Goal: Ask a question

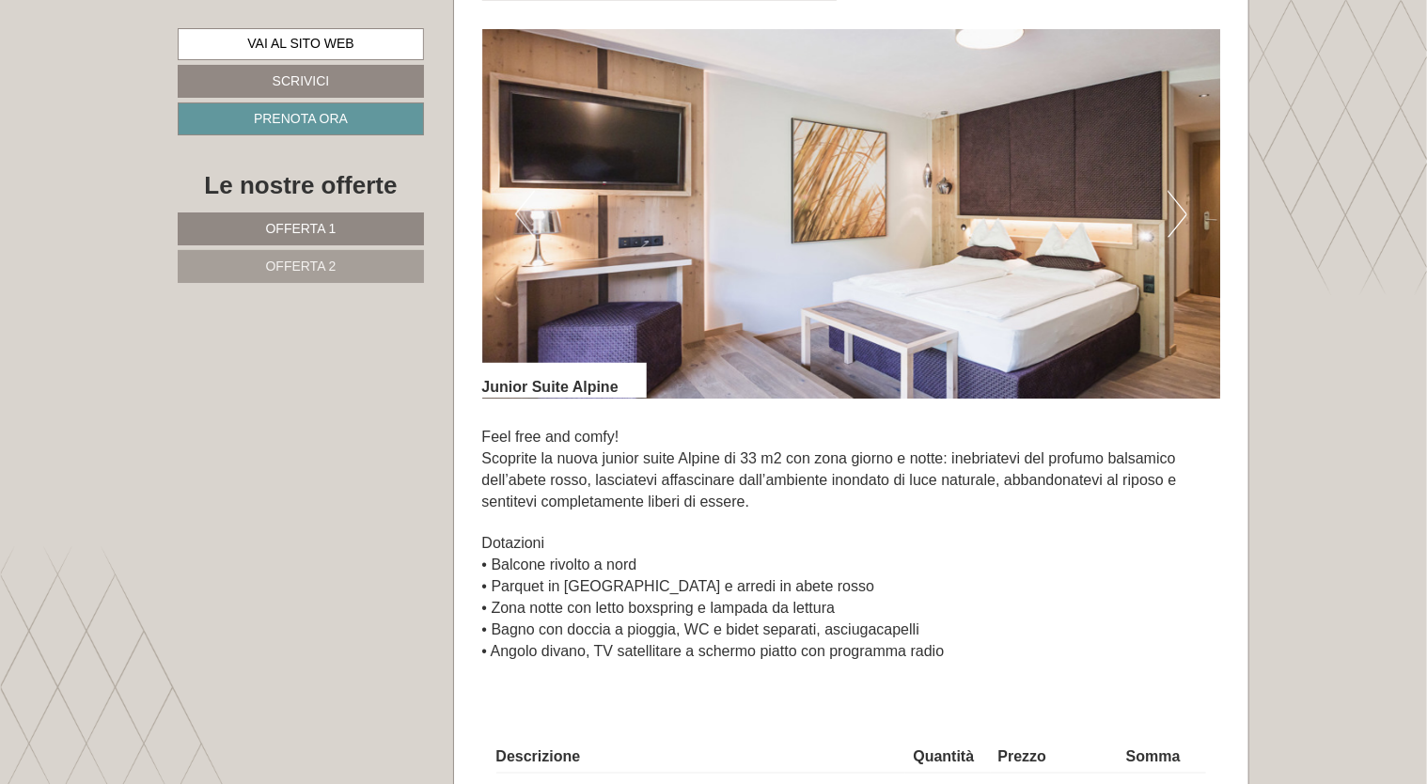
scroll to position [1211, 0]
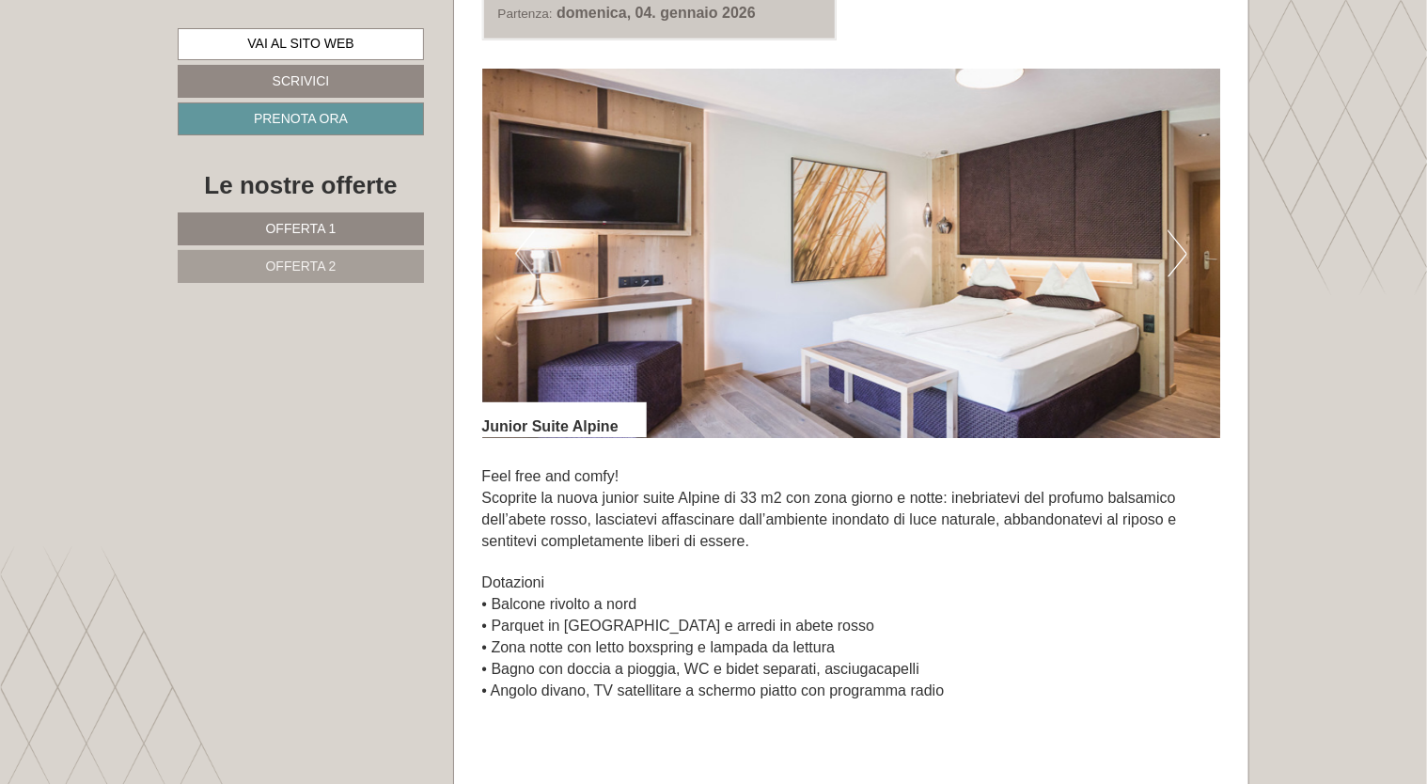
click at [1186, 253] on button "Next" at bounding box center [1177, 253] width 20 height 47
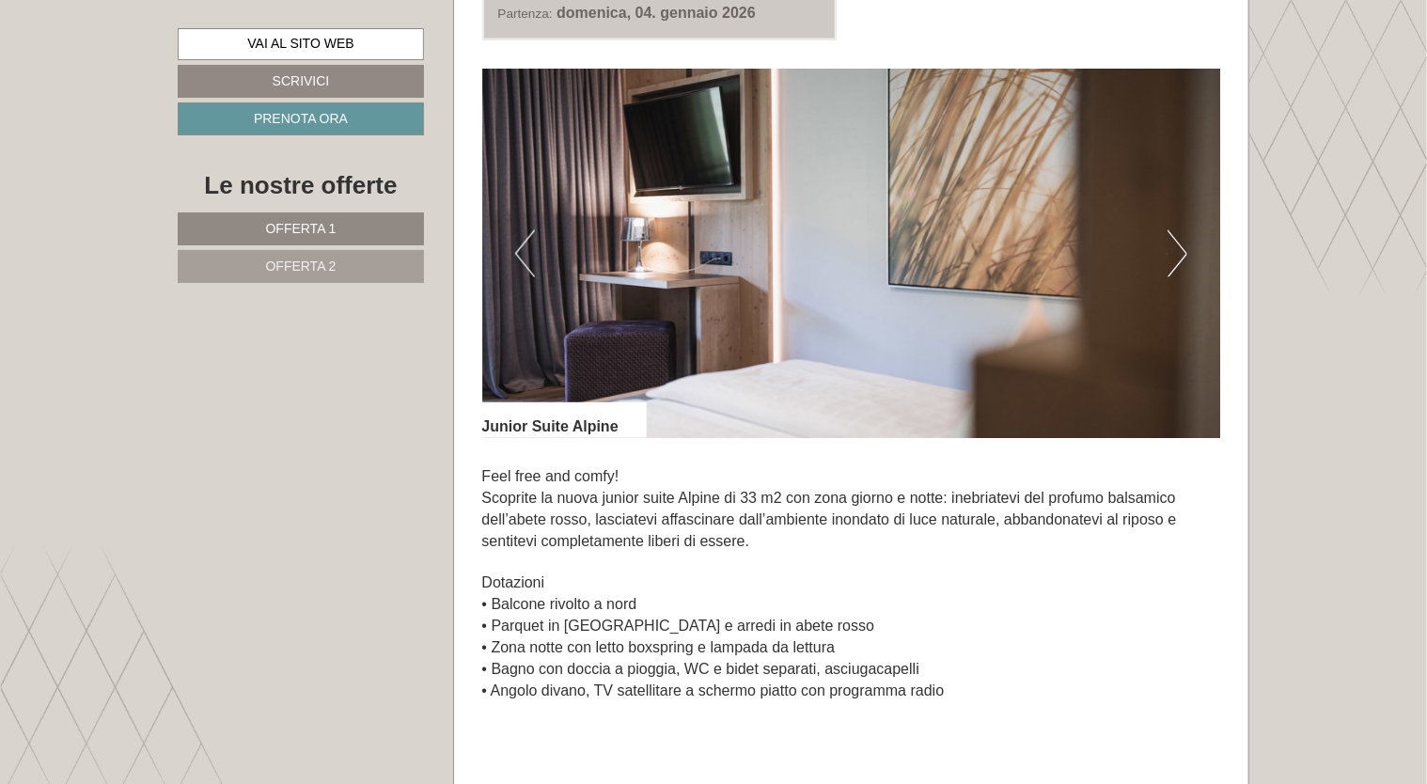
click at [1186, 253] on button "Next" at bounding box center [1177, 253] width 20 height 47
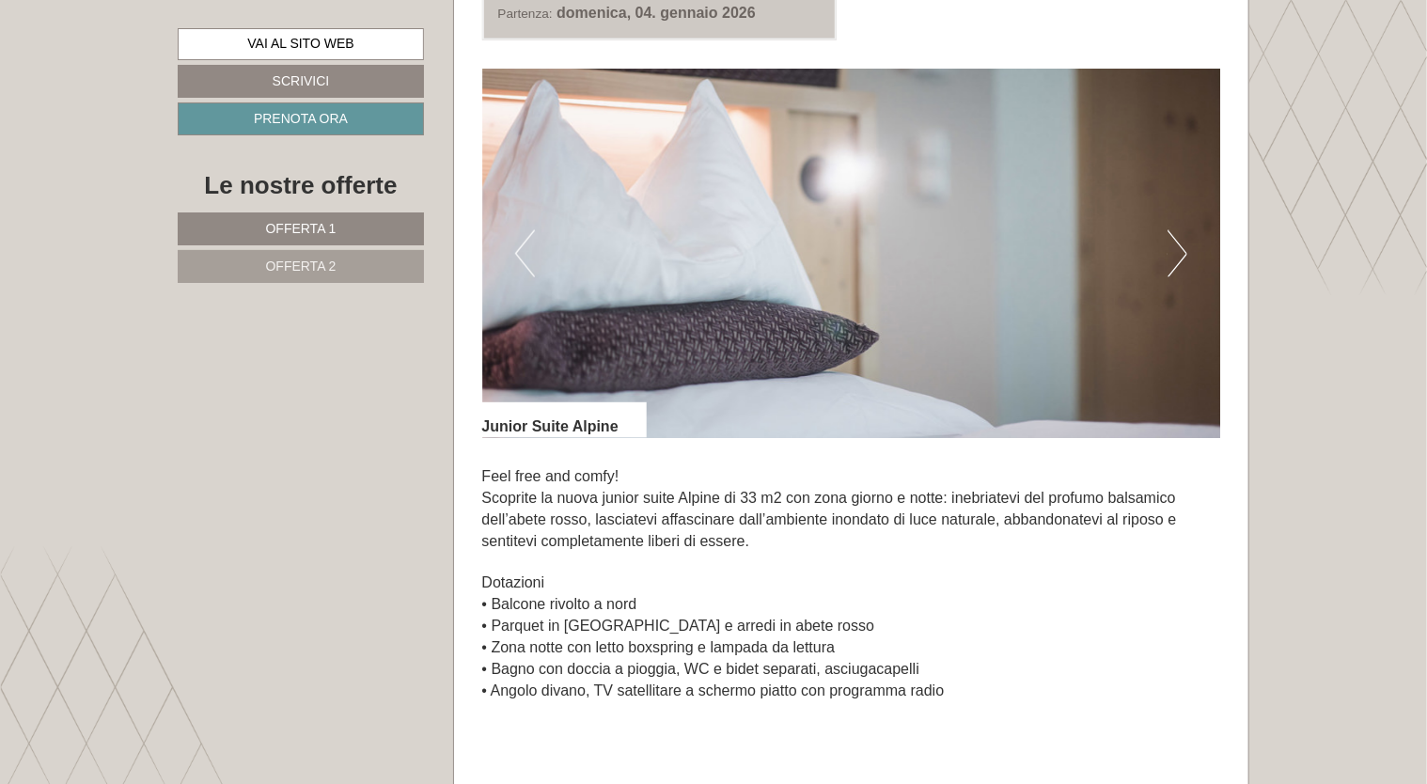
click at [1186, 253] on button "Next" at bounding box center [1177, 253] width 20 height 47
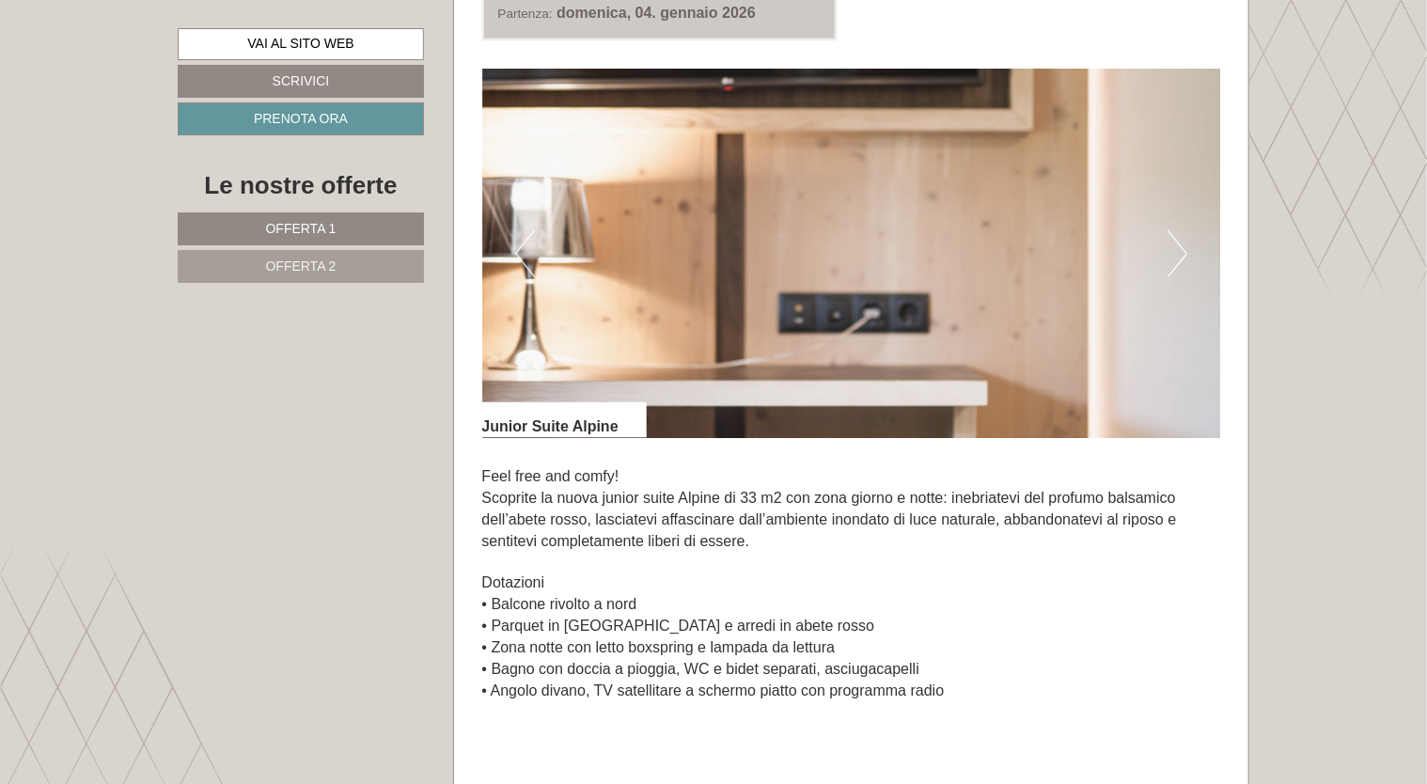
click at [1186, 253] on button "Next" at bounding box center [1177, 253] width 20 height 47
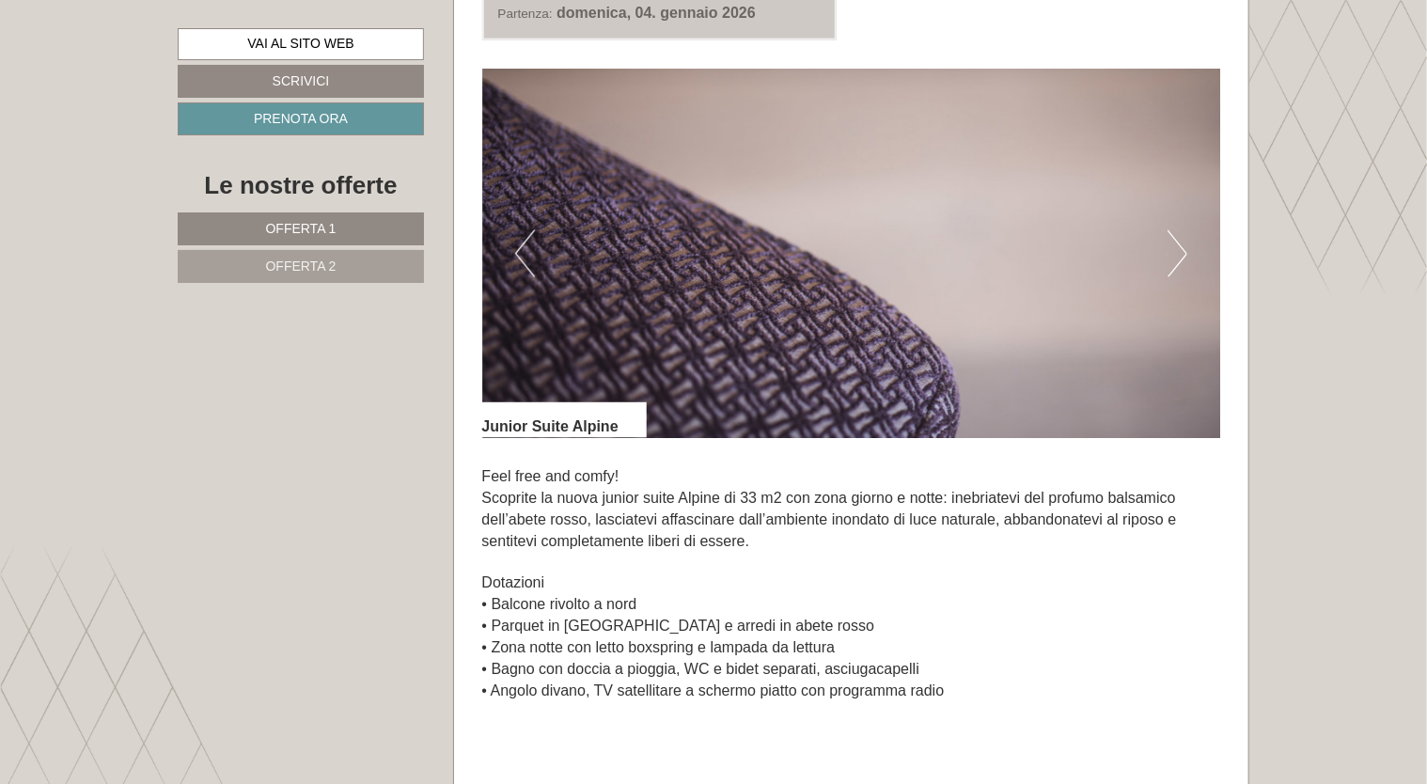
click at [1186, 253] on button "Next" at bounding box center [1177, 253] width 20 height 47
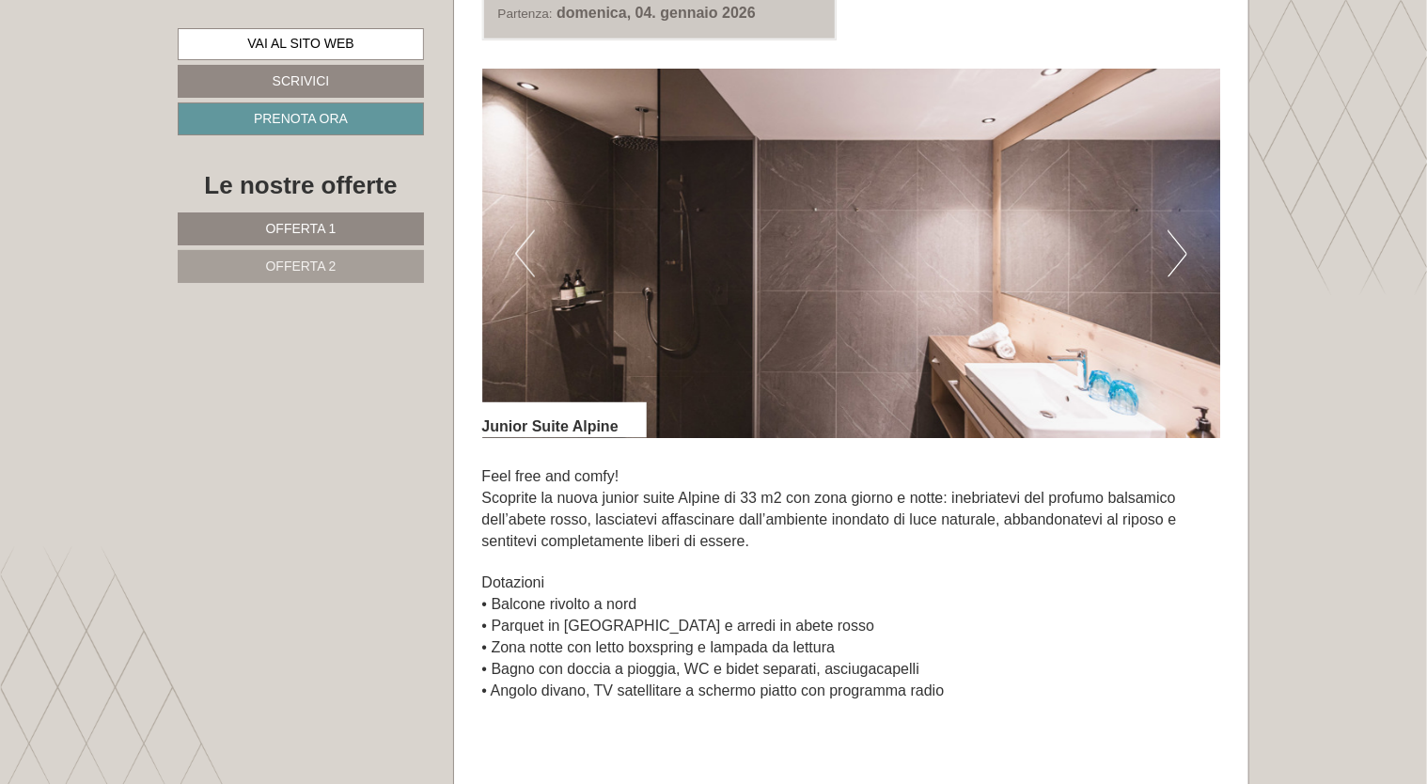
click at [1186, 253] on button "Next" at bounding box center [1177, 253] width 20 height 47
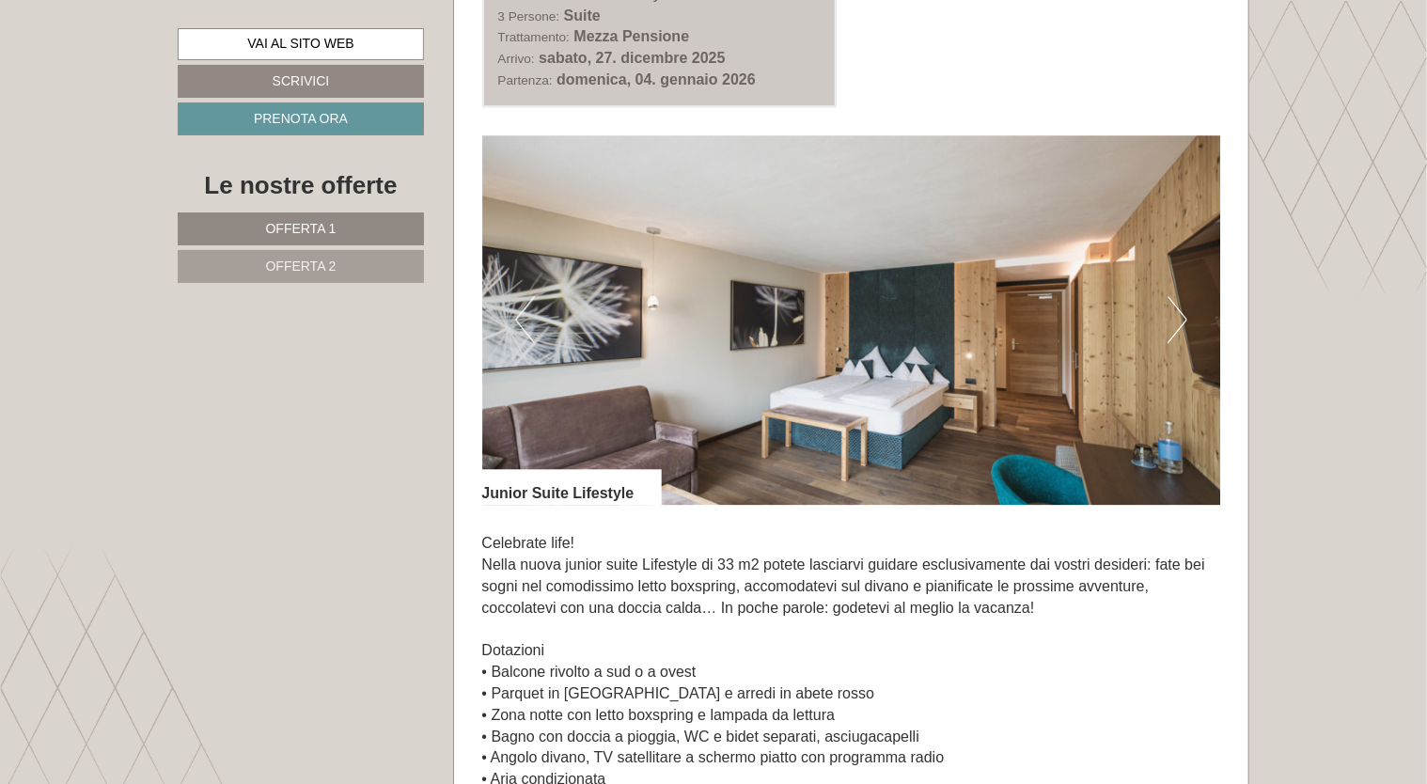
scroll to position [2583, 0]
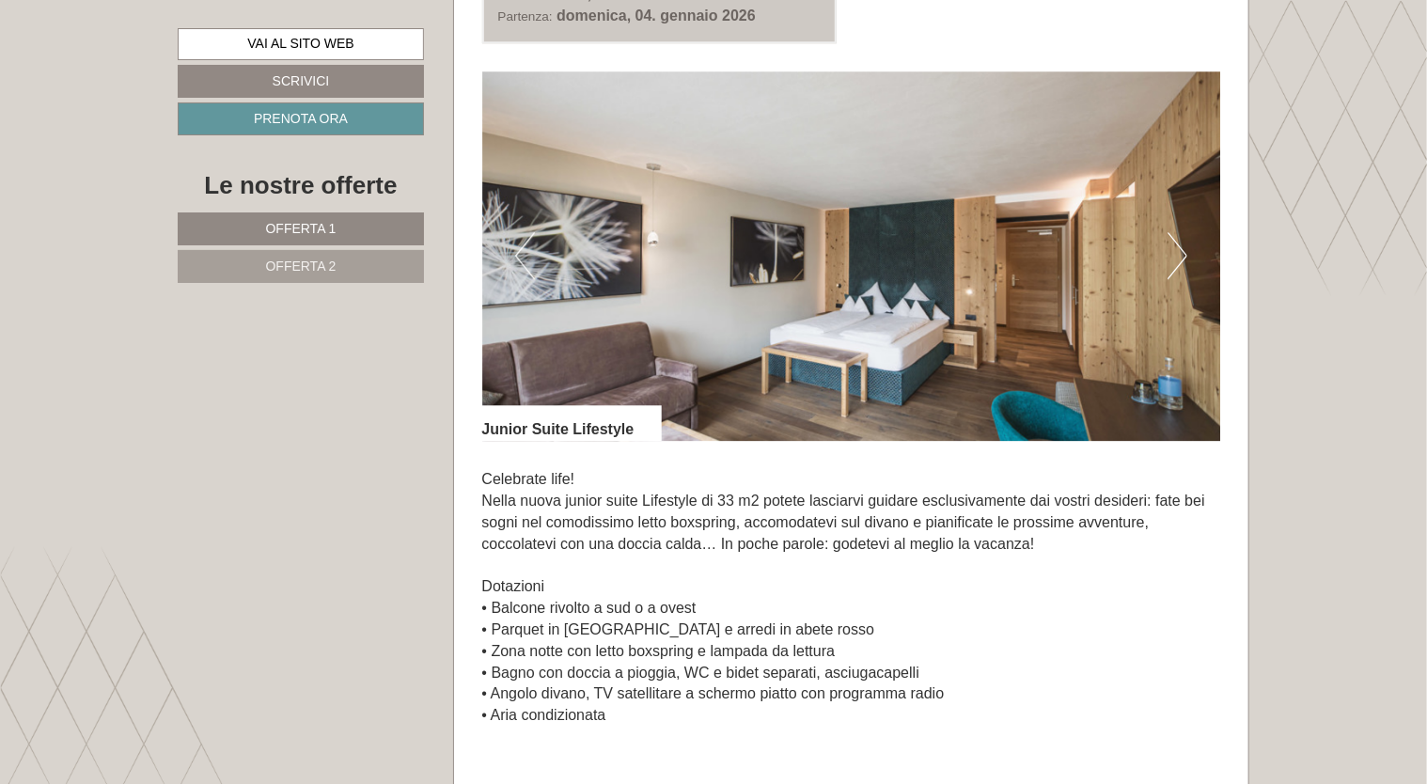
click at [1186, 253] on button "Next" at bounding box center [1177, 255] width 20 height 47
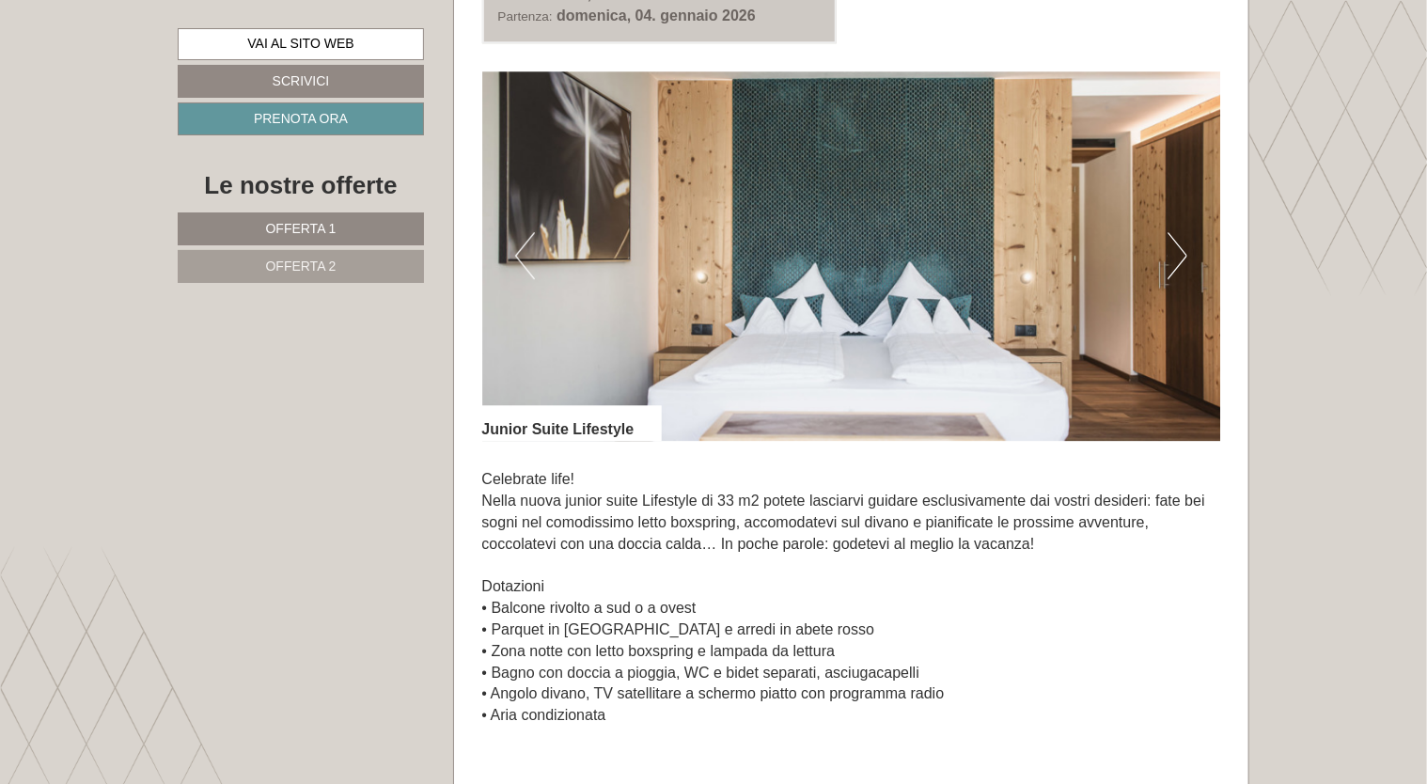
click at [1186, 253] on button "Next" at bounding box center [1177, 255] width 20 height 47
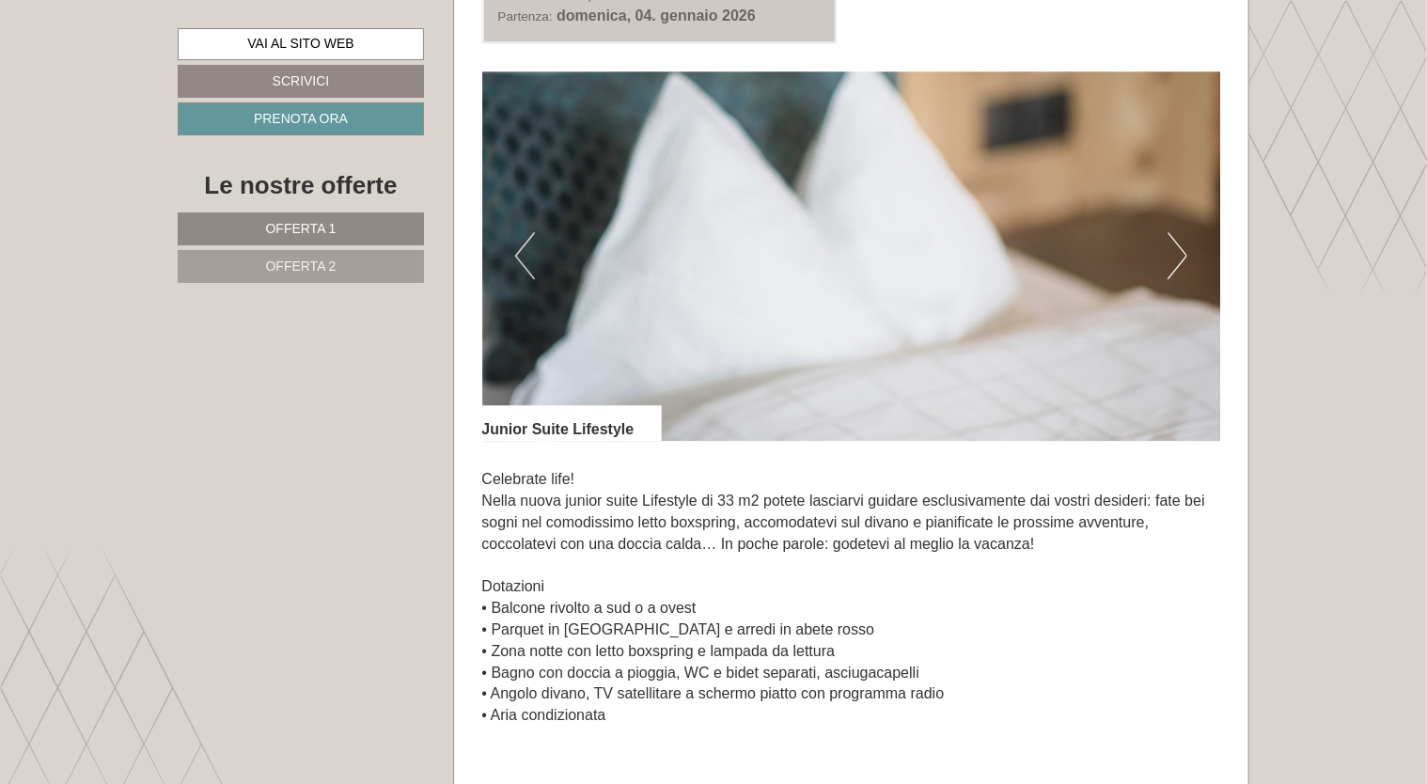
click at [1186, 253] on button "Next" at bounding box center [1177, 255] width 20 height 47
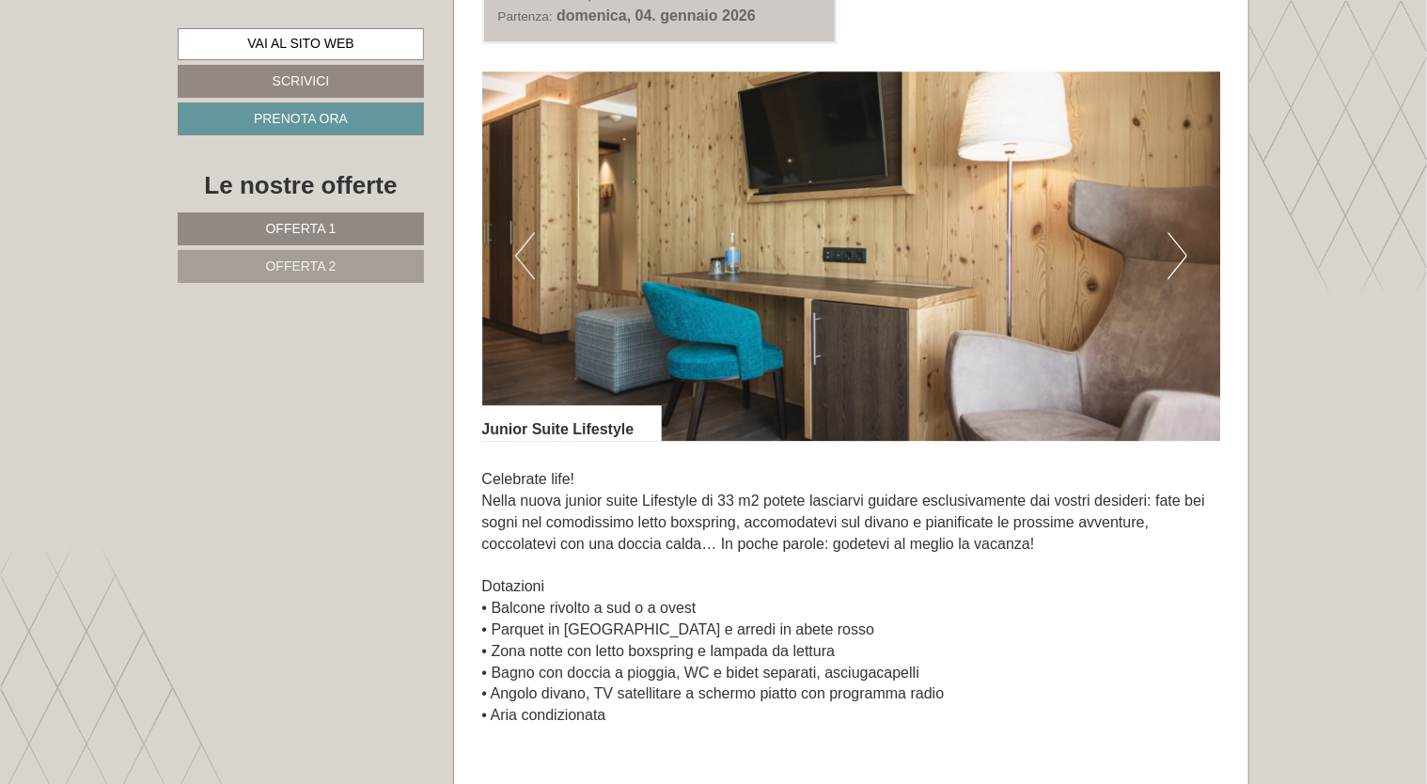
click at [1186, 253] on button "Next" at bounding box center [1177, 255] width 20 height 47
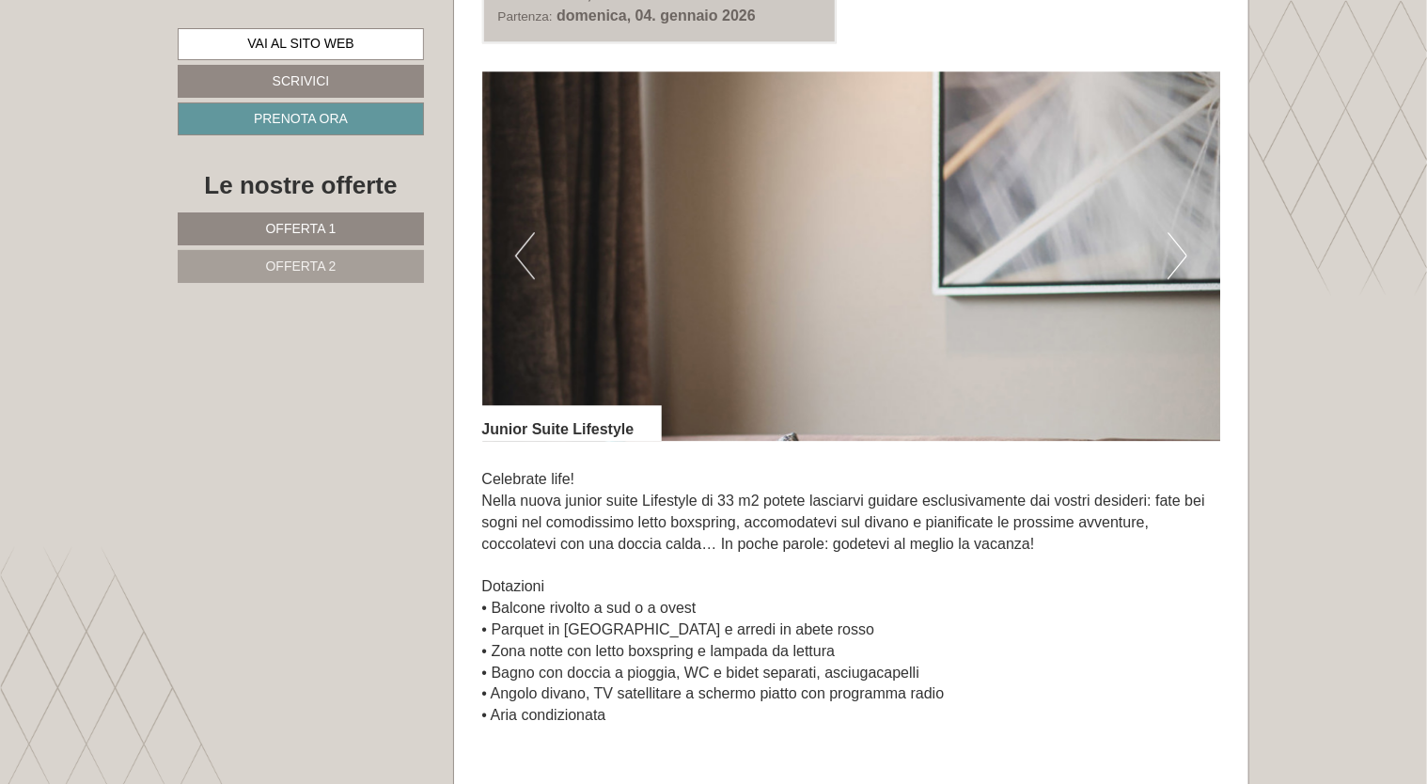
click at [1186, 253] on button "Next" at bounding box center [1177, 255] width 20 height 47
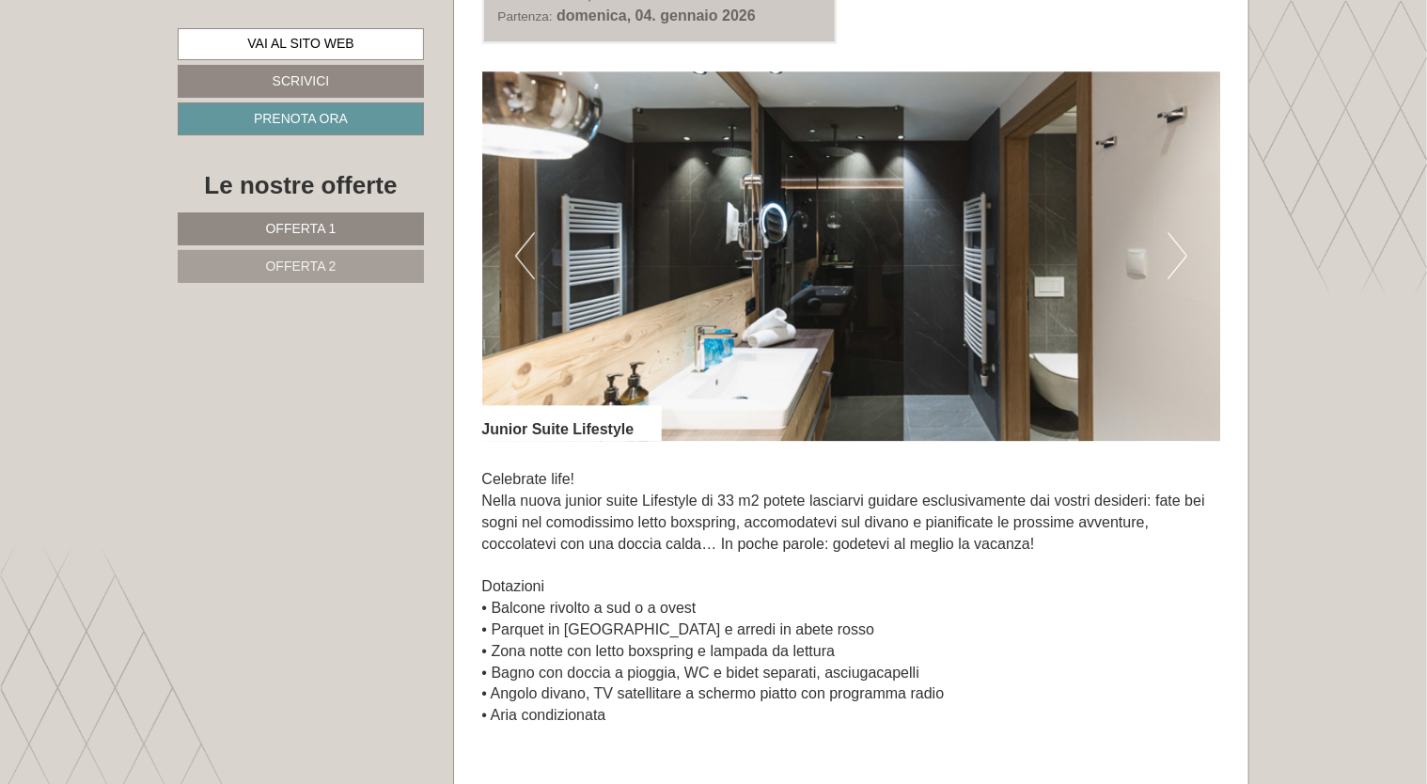
click at [1186, 253] on button "Next" at bounding box center [1177, 255] width 20 height 47
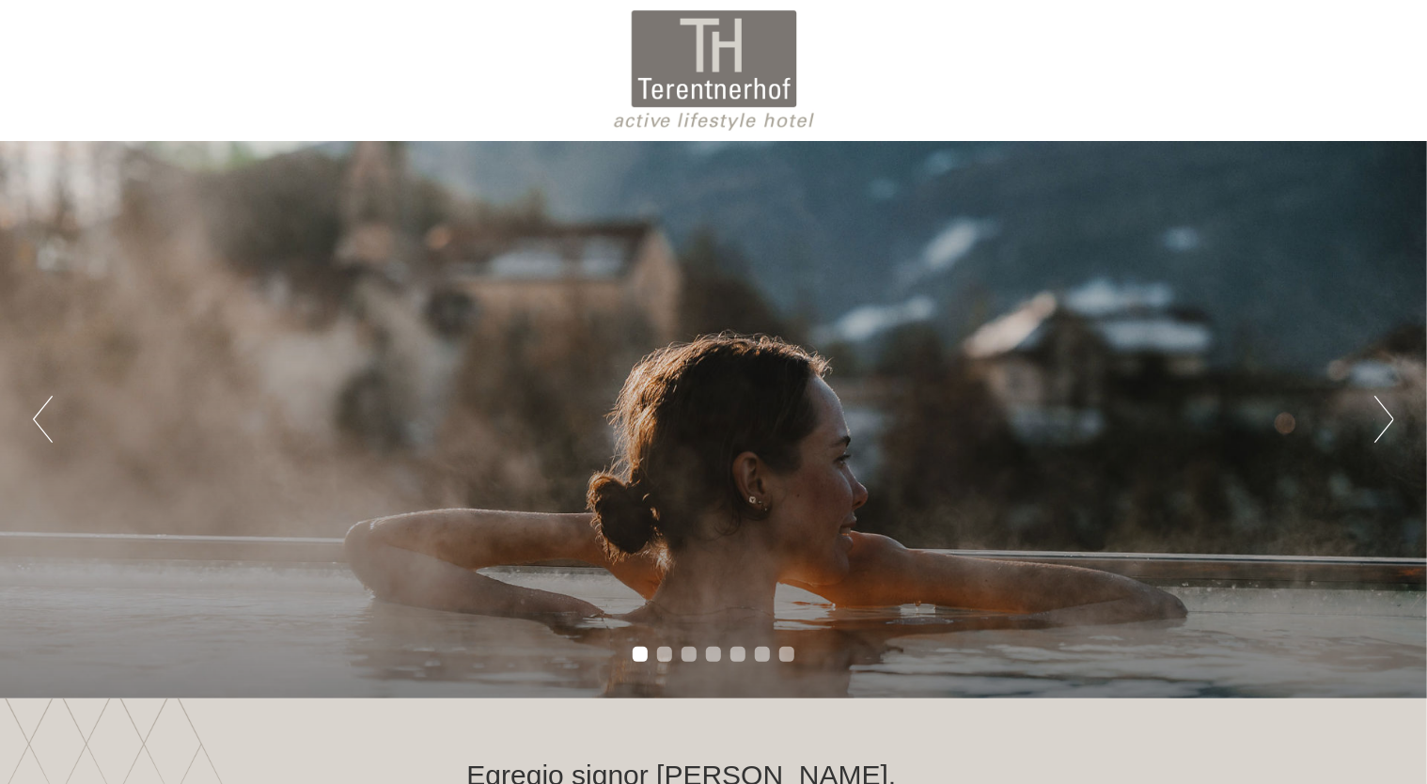
scroll to position [685, 0]
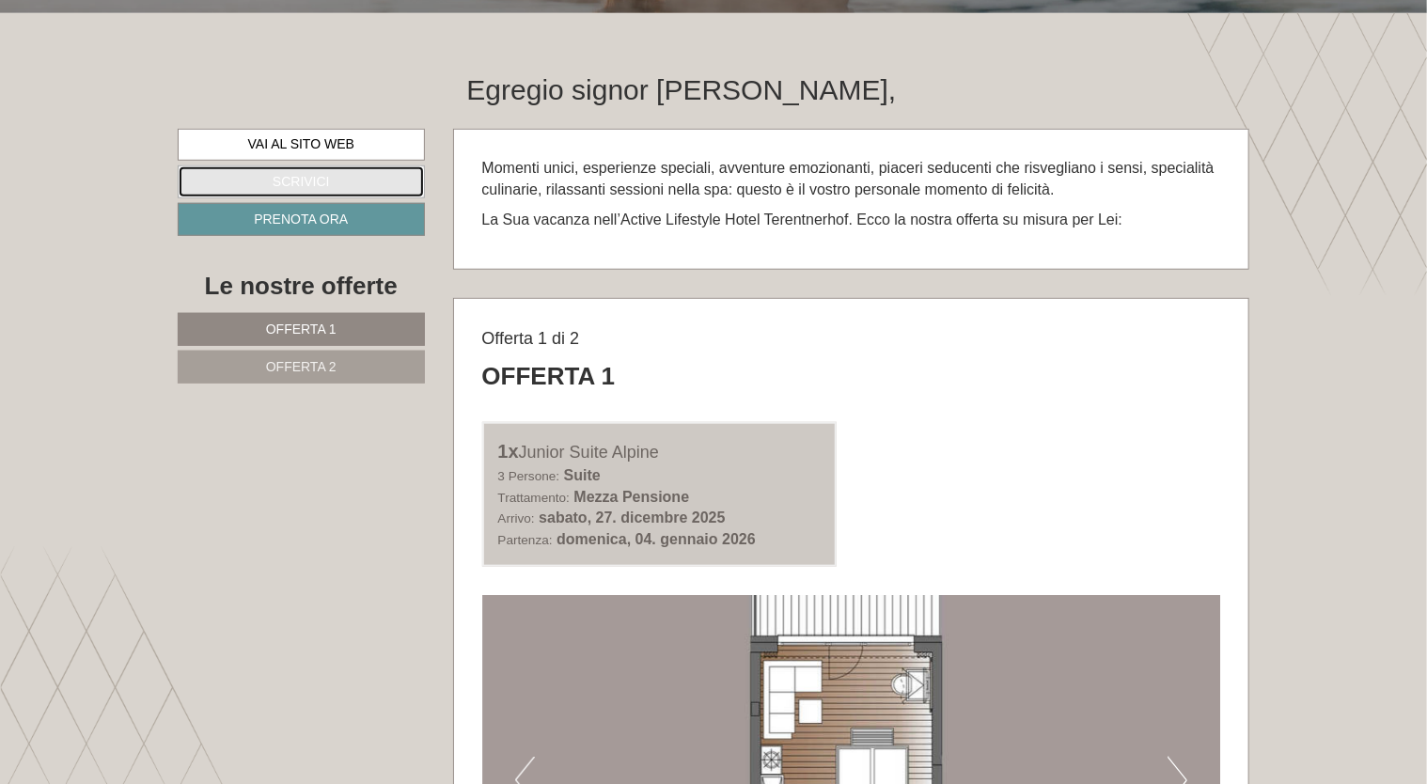
click at [298, 179] on link "Scrivici" at bounding box center [301, 181] width 247 height 33
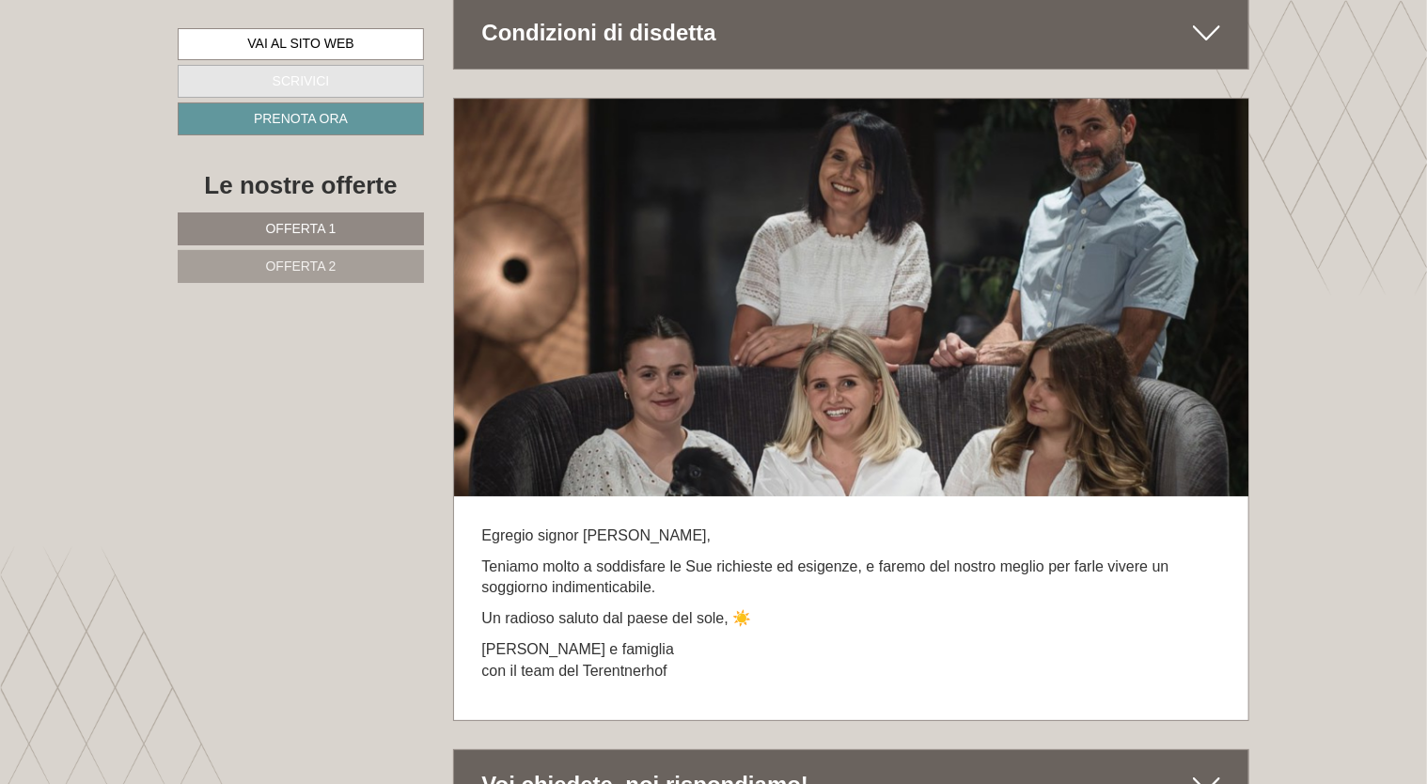
scroll to position [11021, 0]
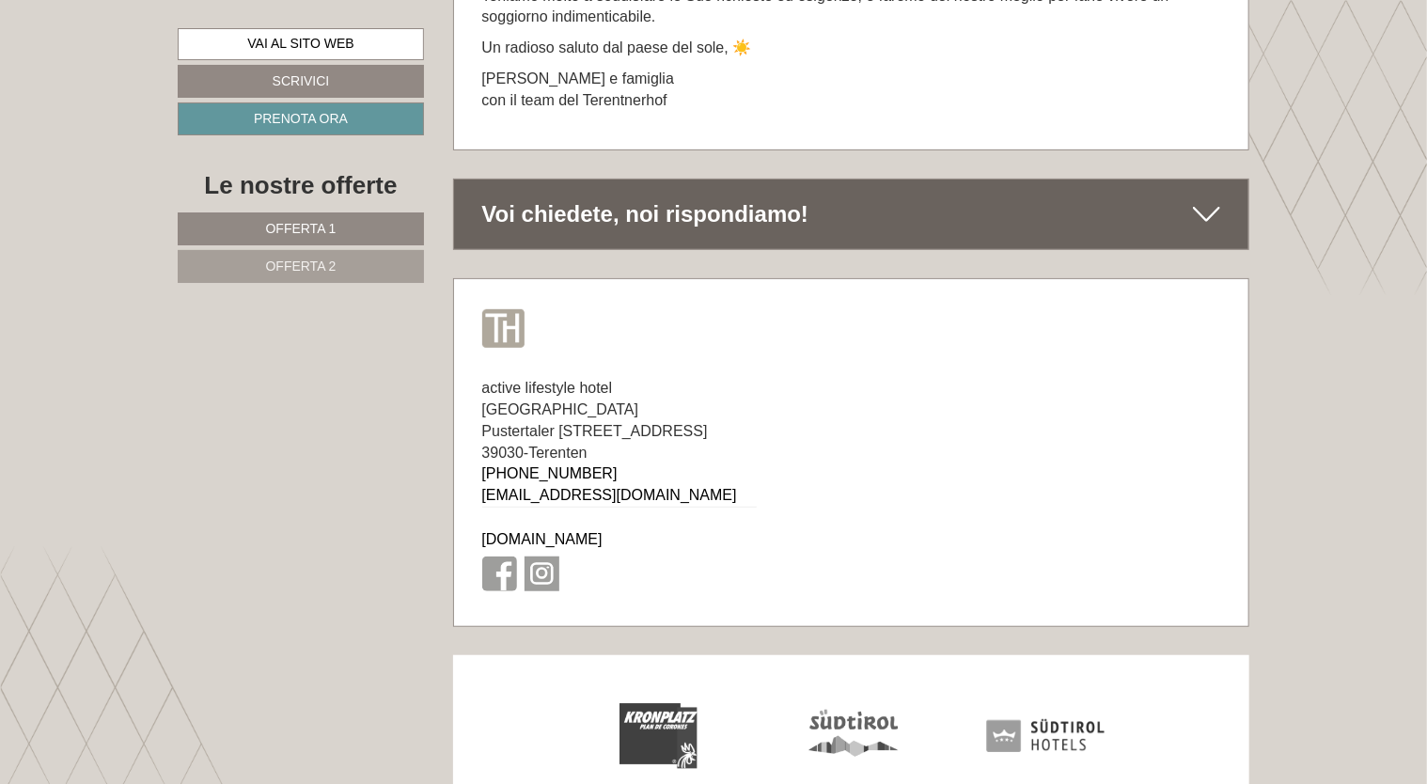
click at [1129, 179] on div "Voi chiedete, noi rispondiamo!" at bounding box center [851, 214] width 795 height 70
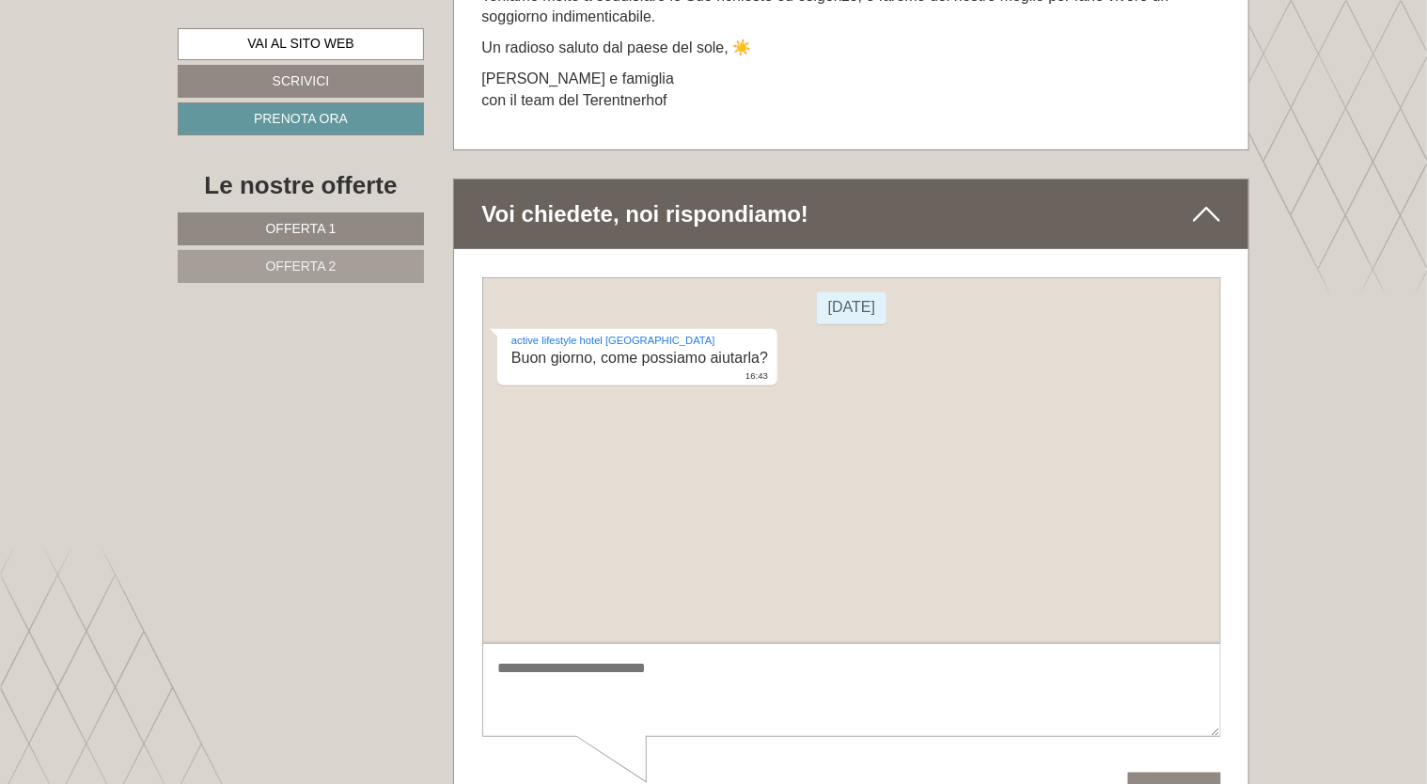
click at [633, 662] on textarea at bounding box center [850, 689] width 739 height 95
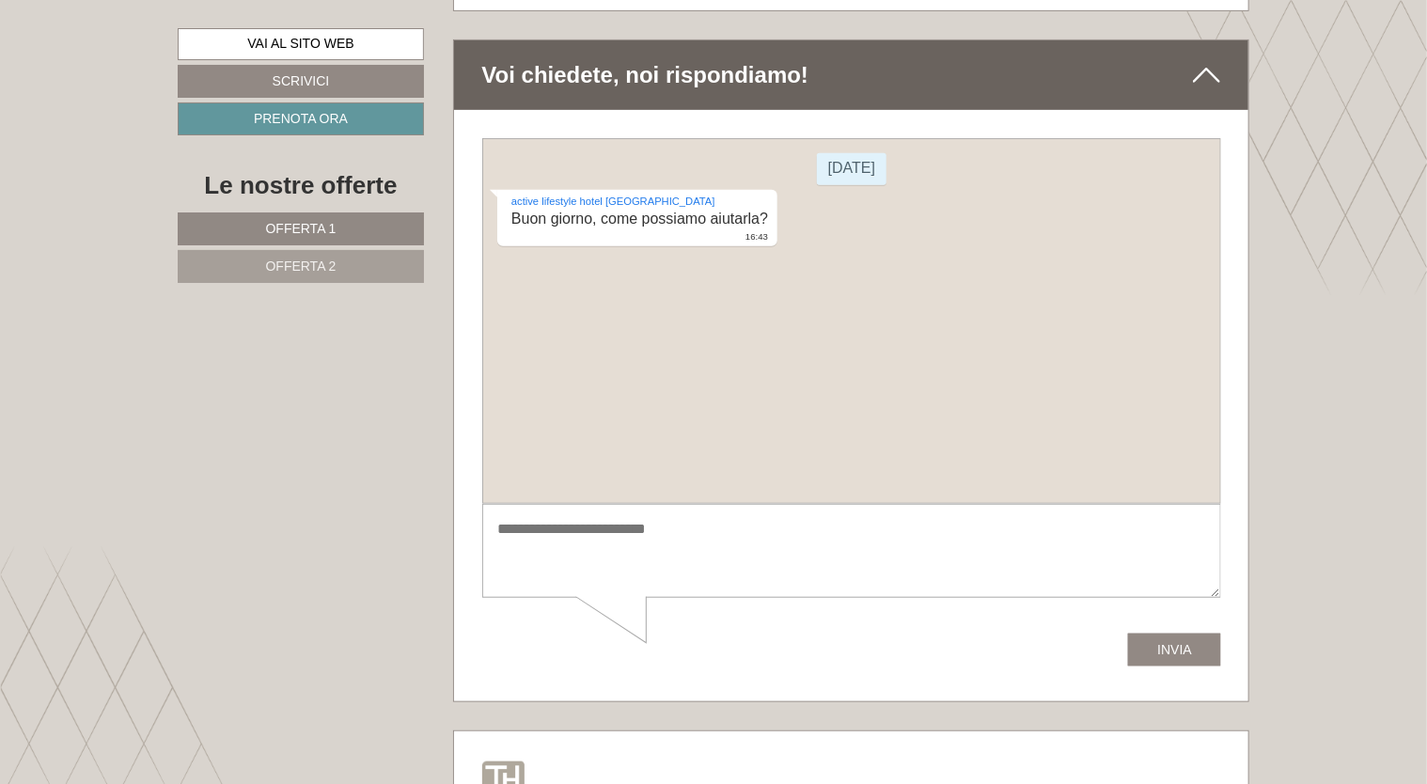
scroll to position [11218, 0]
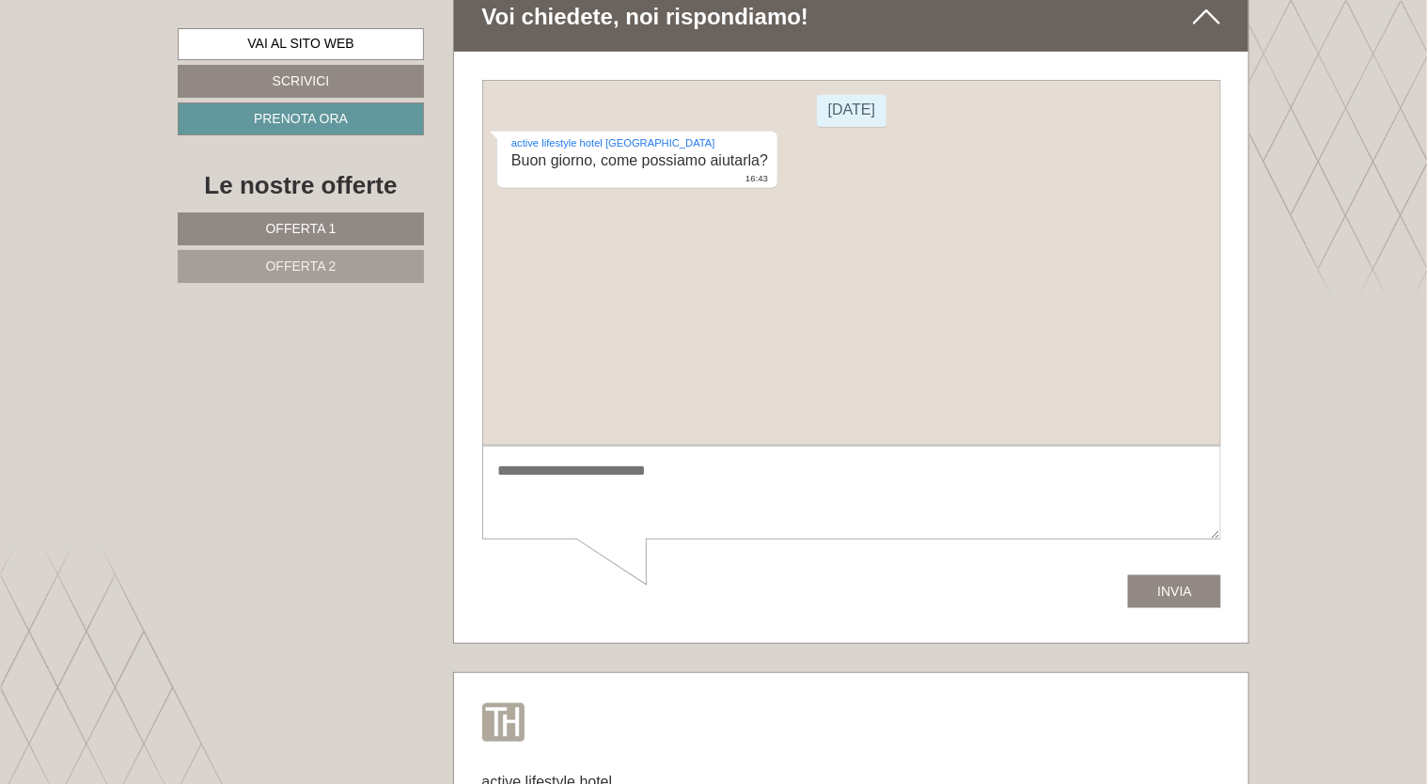
click at [592, 489] on textarea at bounding box center [850, 492] width 739 height 95
type textarea "**********"
click at [1162, 588] on button "Invia" at bounding box center [1173, 591] width 93 height 33
